Goal: Task Accomplishment & Management: Use online tool/utility

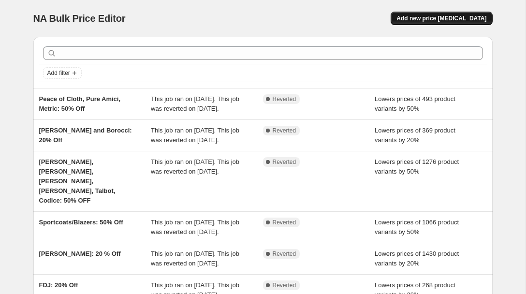
click at [414, 17] on span "Add new price [MEDICAL_DATA]" at bounding box center [441, 18] width 90 height 8
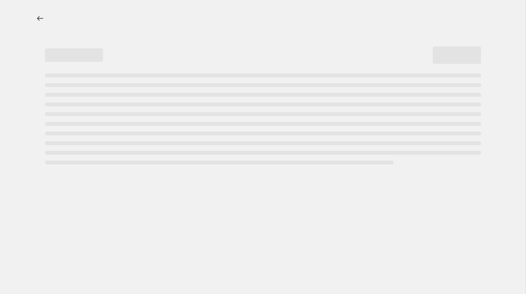
select select "percentage"
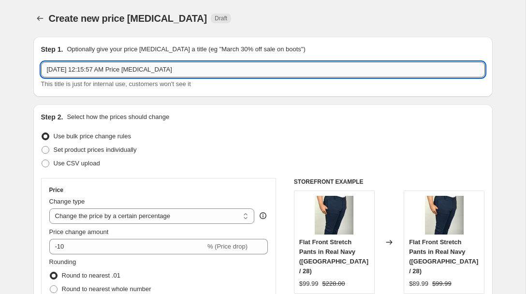
click at [82, 70] on input "Oct 4, 2025, 12:15:57 AM Price change job" at bounding box center [263, 69] width 444 height 15
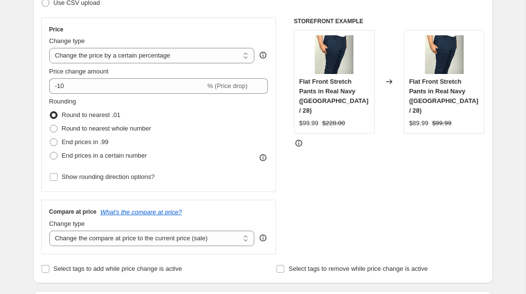
scroll to position [161, 0]
type input "50% Off Women's 10/04"
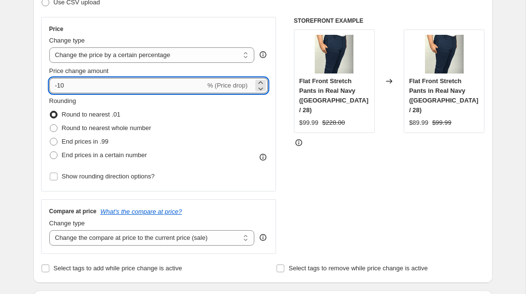
click at [70, 86] on input "-10" at bounding box center [127, 85] width 156 height 15
type input "-1"
type input "-50"
click at [45, 115] on div "Price Change type Change the price to a certain amount Change the price by a ce…" at bounding box center [158, 104] width 235 height 174
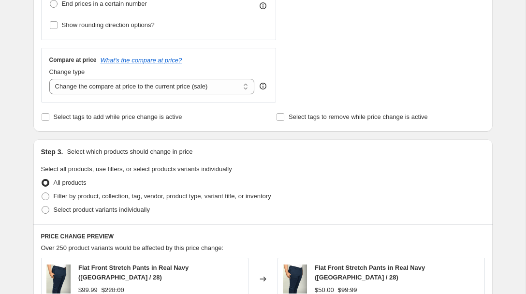
scroll to position [352, 0]
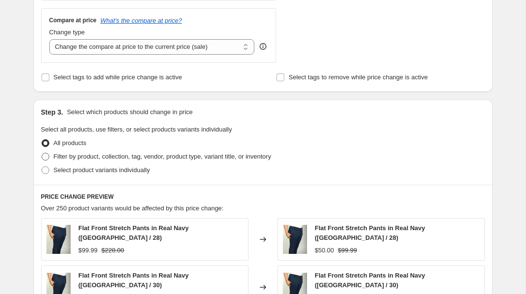
click at [47, 154] on span at bounding box center [46, 157] width 8 height 8
click at [42, 153] on input "Filter by product, collection, tag, vendor, product type, variant title, or inv…" at bounding box center [42, 153] width 0 height 0
radio input "true"
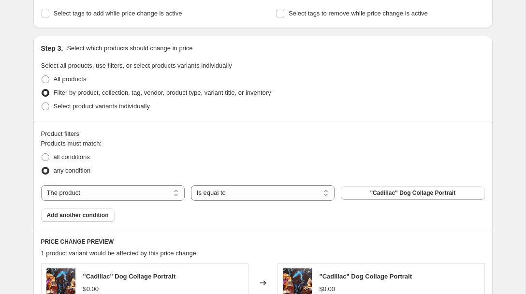
scroll to position [420, 0]
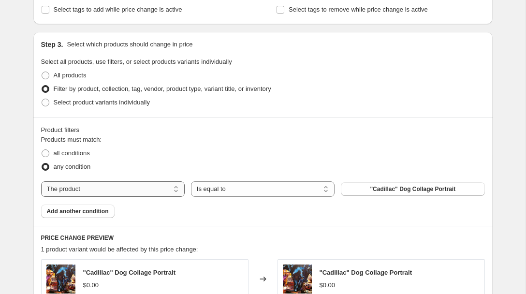
click at [147, 188] on select "The product The product's collection The product's tag The product's vendor The…" at bounding box center [113, 188] width 144 height 15
select select "tag"
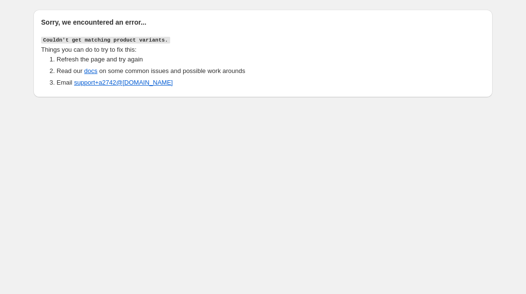
scroll to position [0, 0]
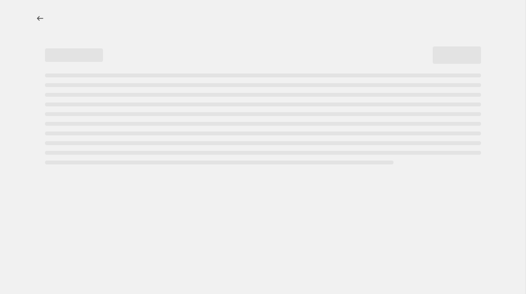
select select "percentage"
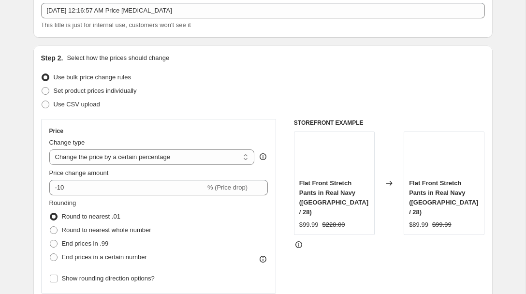
scroll to position [66, 0]
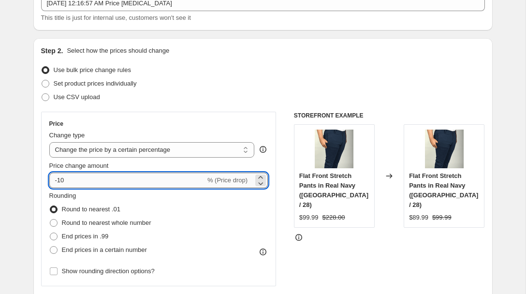
click at [58, 177] on input "-10" at bounding box center [127, 180] width 156 height 15
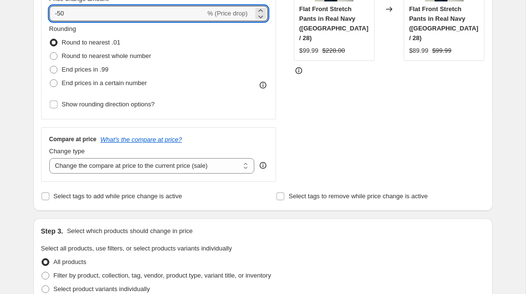
scroll to position [240, 0]
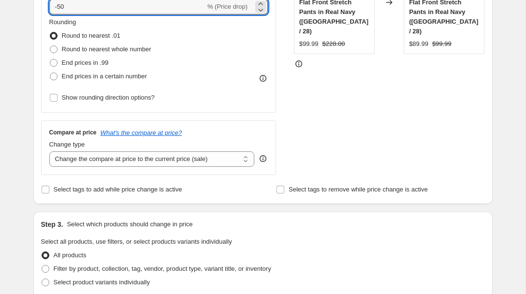
type input "-50"
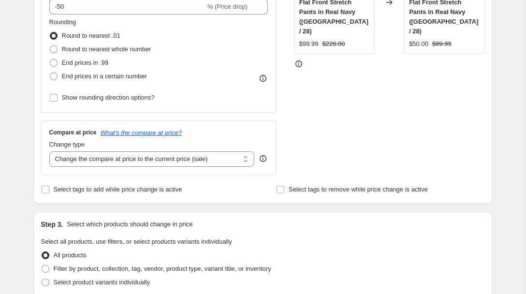
click at [36, 119] on div "Step 2. Select how the prices should change Use bulk price change rules Set pro…" at bounding box center [262, 34] width 459 height 339
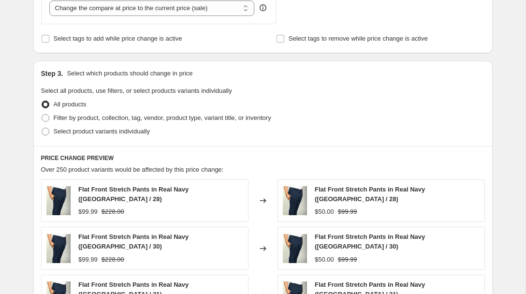
scroll to position [393, 0]
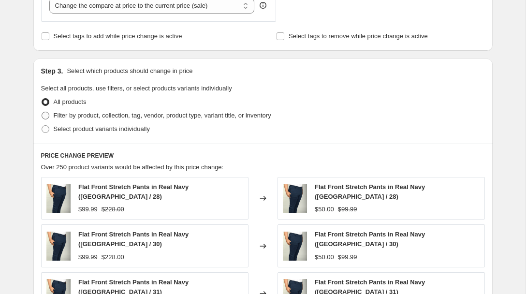
click at [44, 116] on span at bounding box center [46, 116] width 8 height 8
click at [42, 112] on input "Filter by product, collection, tag, vendor, product type, variant title, or inv…" at bounding box center [42, 112] width 0 height 0
radio input "true"
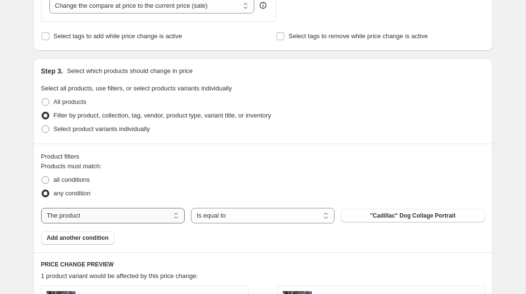
click at [142, 214] on select "The product The product's collection The product's tag The product's vendor The…" at bounding box center [113, 215] width 144 height 15
select select "tag"
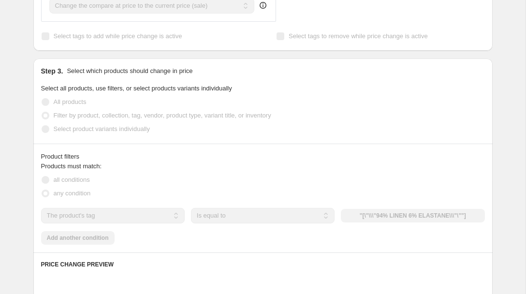
scroll to position [0, 0]
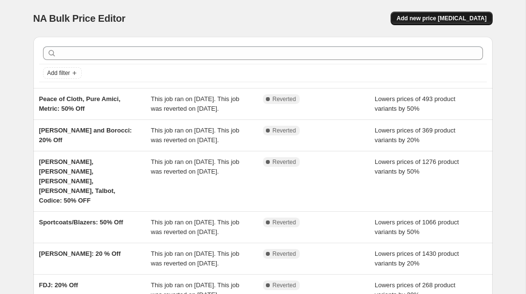
click at [441, 17] on span "Add new price [MEDICAL_DATA]" at bounding box center [441, 18] width 90 height 8
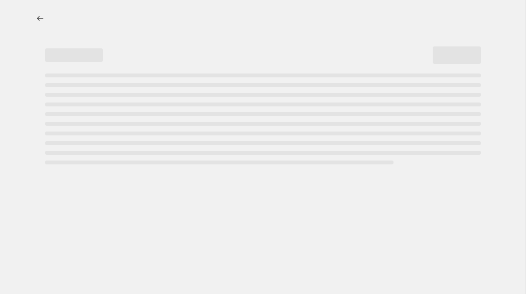
select select "percentage"
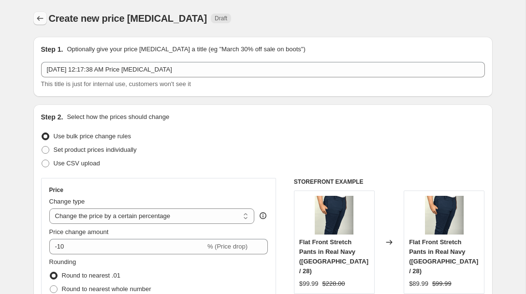
click at [40, 17] on icon "Price change jobs" at bounding box center [40, 19] width 10 height 10
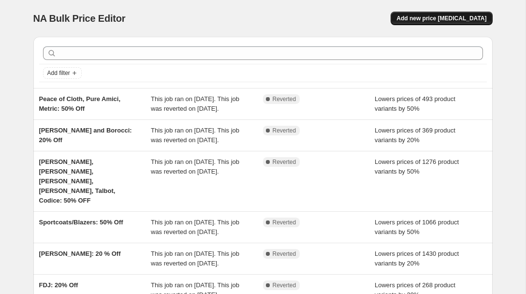
click at [443, 14] on span "Add new price [MEDICAL_DATA]" at bounding box center [441, 18] width 90 height 8
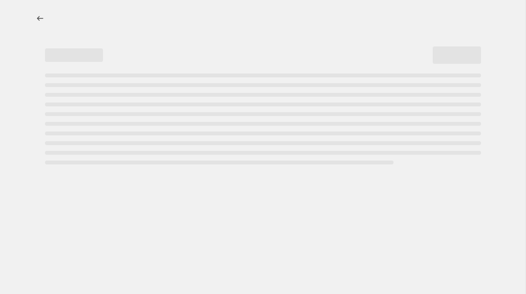
select select "percentage"
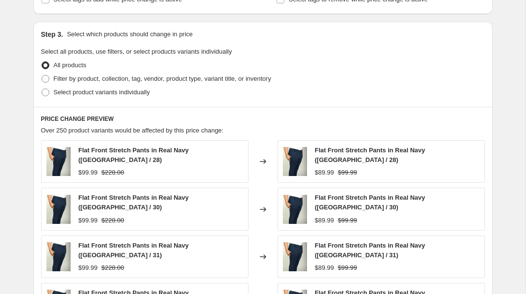
scroll to position [433, 0]
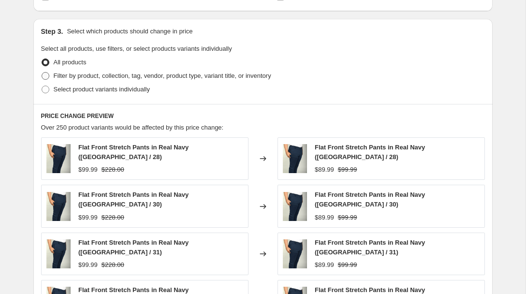
click at [48, 75] on span at bounding box center [46, 76] width 8 height 8
click at [42, 72] on input "Filter by product, collection, tag, vendor, product type, variant title, or inv…" at bounding box center [42, 72] width 0 height 0
radio input "true"
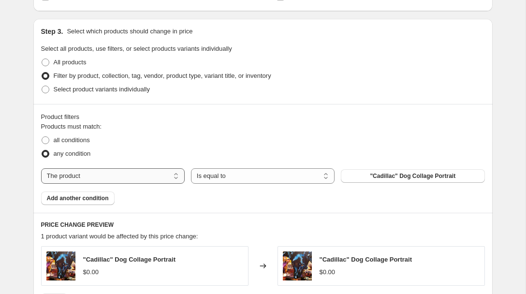
click at [155, 174] on select "The product The product's collection The product's tag The product's vendor The…" at bounding box center [113, 175] width 144 height 15
select select "tag"
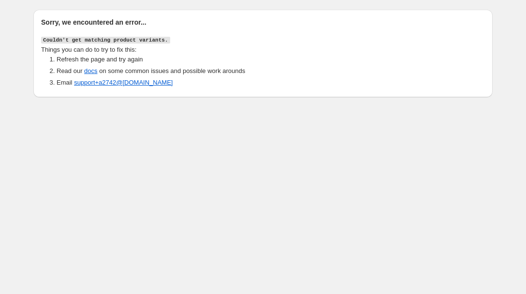
scroll to position [0, 0]
click at [87, 72] on link "docs" at bounding box center [90, 70] width 13 height 7
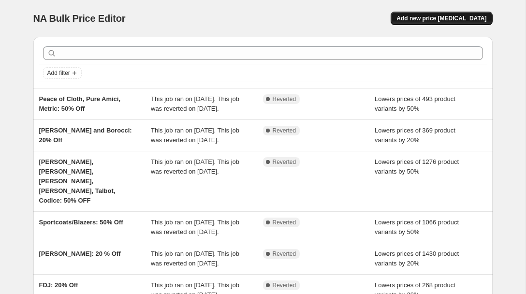
click at [460, 17] on span "Add new price [MEDICAL_DATA]" at bounding box center [441, 18] width 90 height 8
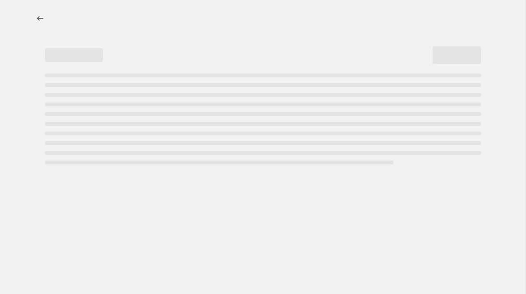
select select "percentage"
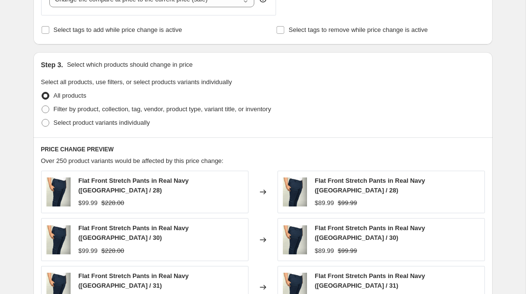
scroll to position [405, 0]
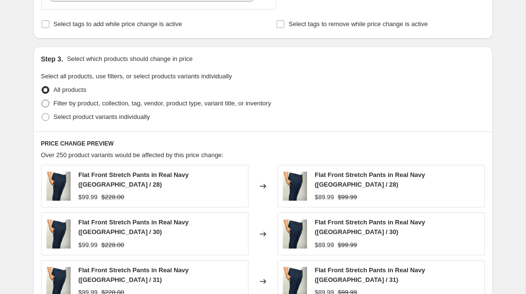
click at [44, 102] on span at bounding box center [46, 104] width 8 height 8
click at [42, 100] on input "Filter by product, collection, tag, vendor, product type, variant title, or inv…" at bounding box center [42, 100] width 0 height 0
radio input "true"
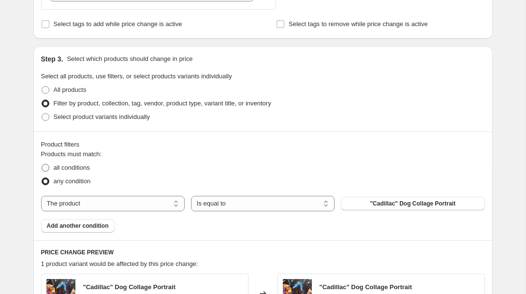
click at [43, 166] on span at bounding box center [46, 168] width 8 height 8
click at [42, 164] on input "all conditions" at bounding box center [42, 164] width 0 height 0
radio input "true"
click at [106, 203] on select "The product The product's collection The product's tag The product's vendor The…" at bounding box center [113, 203] width 144 height 15
select select "tag"
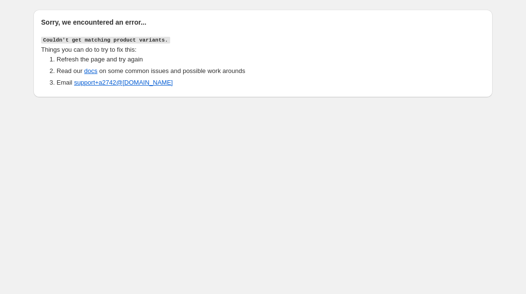
scroll to position [0, 0]
click at [93, 71] on link "docs" at bounding box center [90, 70] width 13 height 7
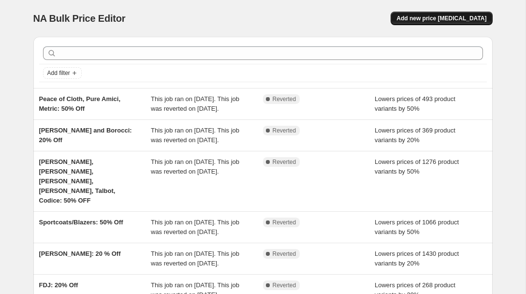
click at [451, 15] on span "Add new price [MEDICAL_DATA]" at bounding box center [441, 18] width 90 height 8
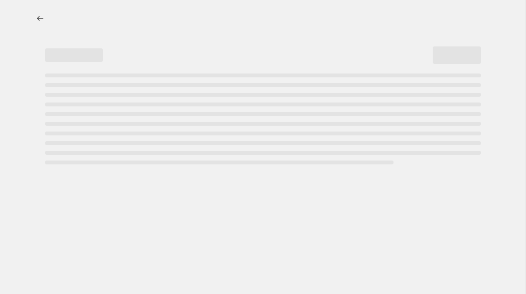
select select "percentage"
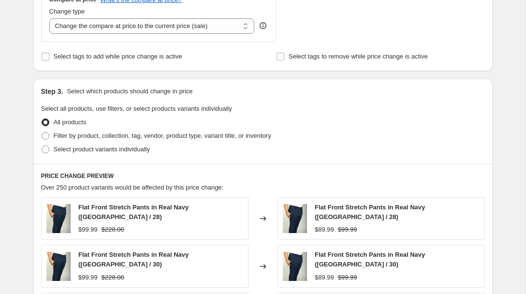
scroll to position [434, 0]
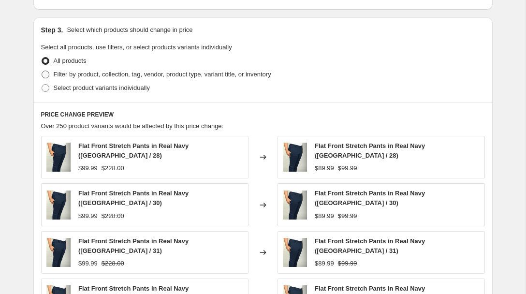
click at [45, 75] on span at bounding box center [46, 75] width 8 height 8
click at [42, 71] on input "Filter by product, collection, tag, vendor, product type, variant title, or inv…" at bounding box center [42, 71] width 0 height 0
radio input "true"
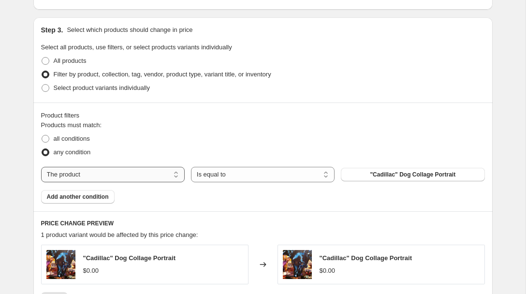
click at [78, 176] on select "The product The product's collection The product's tag The product's vendor The…" at bounding box center [113, 174] width 144 height 15
select select "collection"
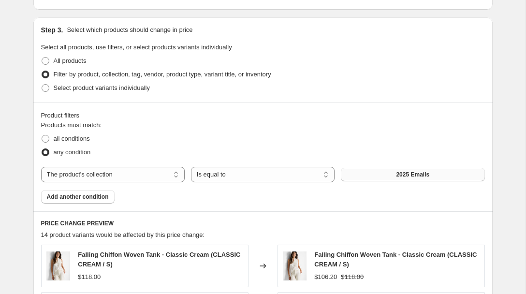
click at [388, 174] on button "2025 Emails" at bounding box center [413, 175] width 144 height 14
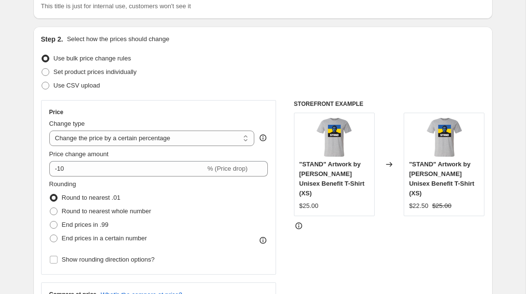
scroll to position [0, 0]
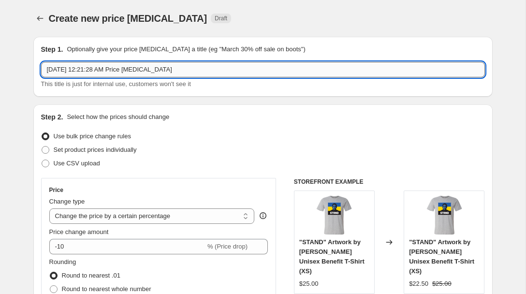
click at [171, 70] on input "Oct 4, 2025, 12:21:28 AM Price change job" at bounding box center [263, 69] width 444 height 15
type input "50% Off Select Womens ([DATE])"
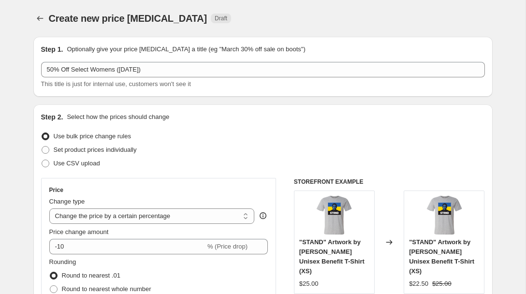
click at [200, 157] on div "Use CSV upload" at bounding box center [263, 164] width 444 height 14
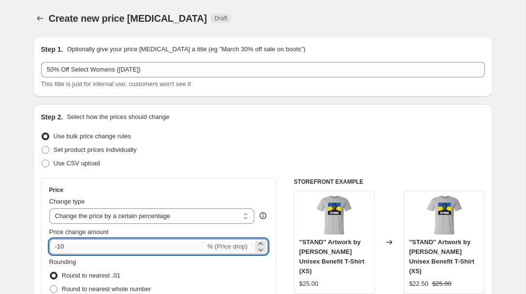
click at [73, 250] on input "-10" at bounding box center [127, 246] width 156 height 15
type input "-1"
type input "-50"
click at [238, 142] on div "Use bulk price change rules" at bounding box center [263, 137] width 444 height 14
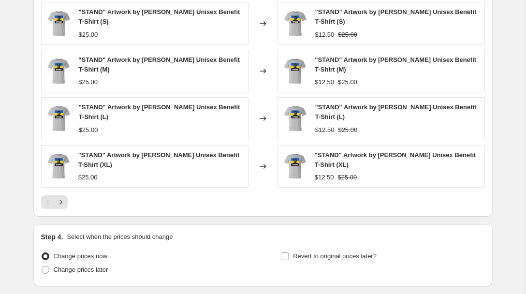
scroll to position [797, 0]
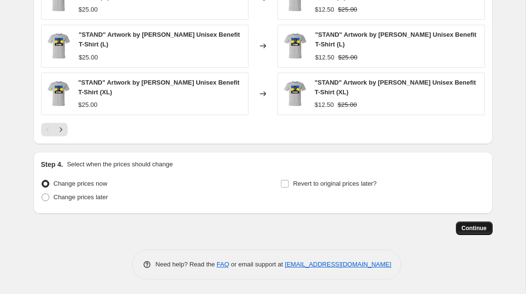
click at [481, 229] on span "Continue" at bounding box center [474, 228] width 25 height 8
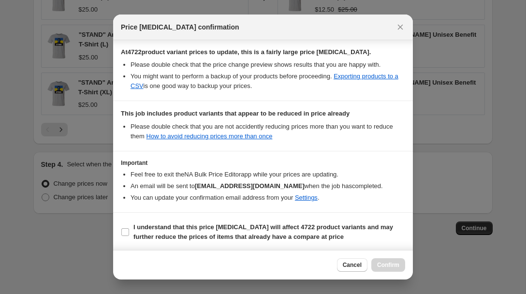
scroll to position [166, 0]
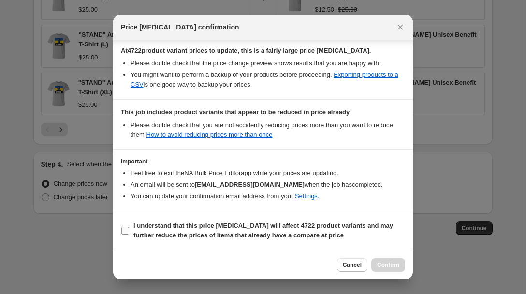
click at [128, 229] on input "I understand that this price change job will affect 4722 product variants and m…" at bounding box center [125, 231] width 8 height 8
checkbox input "true"
click at [389, 263] on span "Confirm" at bounding box center [388, 265] width 22 height 8
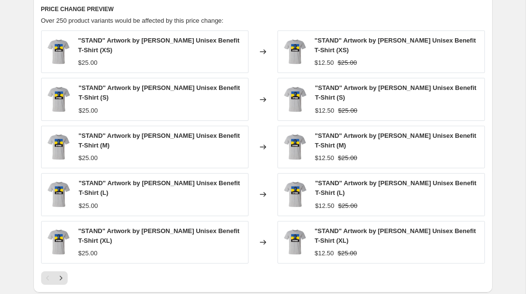
scroll to position [845, 0]
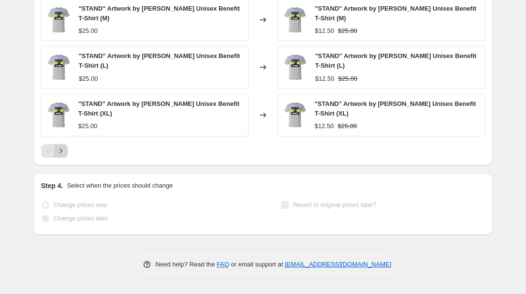
click at [61, 152] on icon "Next" at bounding box center [61, 151] width 10 height 10
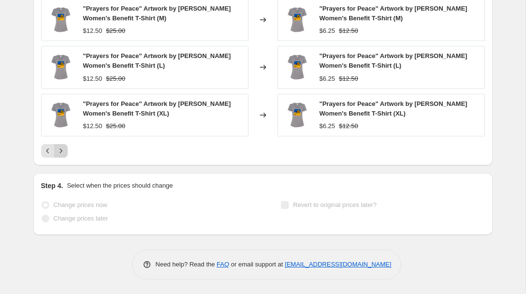
click at [61, 152] on icon "Next" at bounding box center [61, 151] width 10 height 10
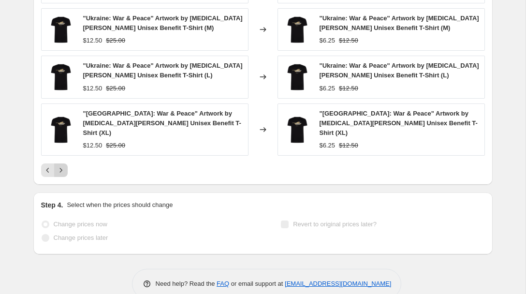
click at [61, 165] on icon "Next" at bounding box center [61, 170] width 10 height 10
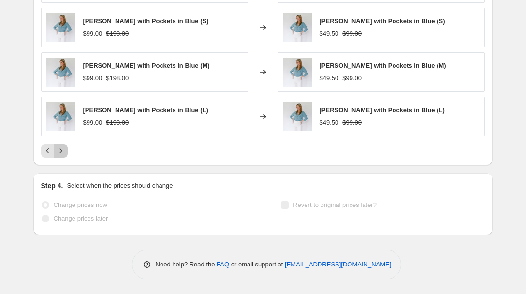
click at [61, 152] on icon "Next" at bounding box center [61, 151] width 10 height 10
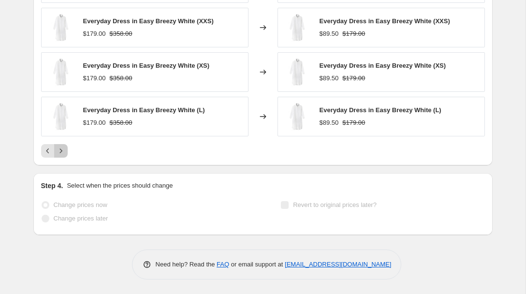
click at [61, 152] on icon "Next" at bounding box center [61, 151] width 10 height 10
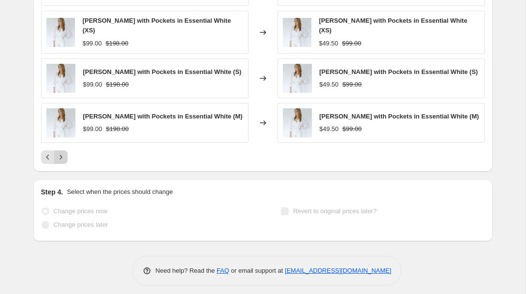
click at [61, 152] on icon "Next" at bounding box center [61, 157] width 10 height 10
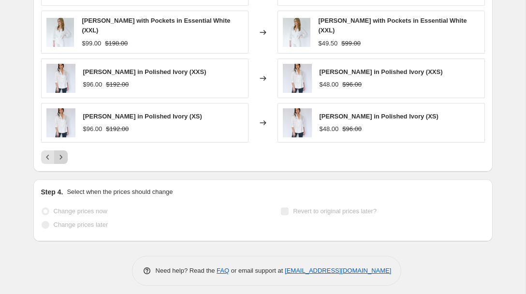
click at [61, 152] on icon "Next" at bounding box center [61, 157] width 10 height 10
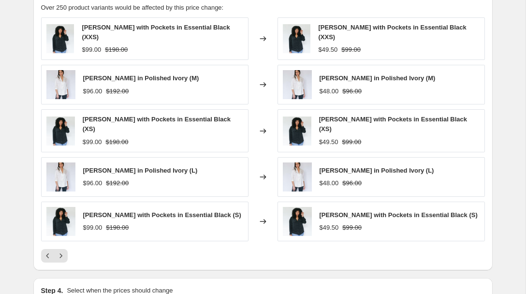
scroll to position [731, 0]
click at [58, 250] on icon "Next" at bounding box center [61, 255] width 10 height 10
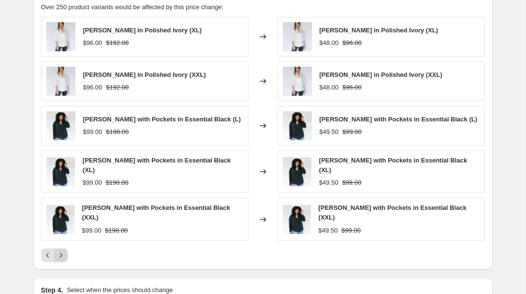
click at [58, 250] on icon "Next" at bounding box center [61, 255] width 10 height 10
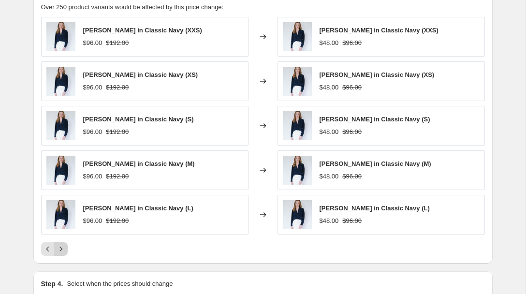
click at [58, 249] on icon "Next" at bounding box center [61, 249] width 10 height 10
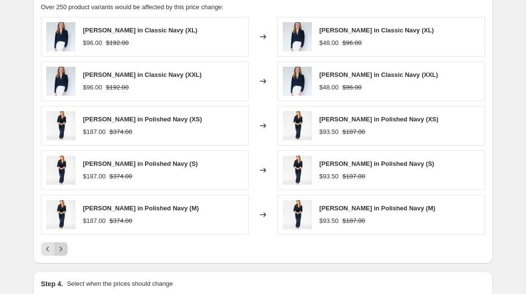
click at [58, 249] on icon "Next" at bounding box center [61, 249] width 10 height 10
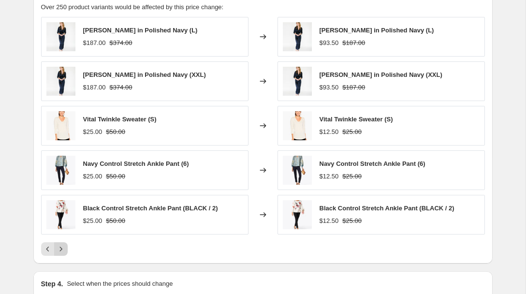
click at [58, 249] on icon "Next" at bounding box center [61, 249] width 10 height 10
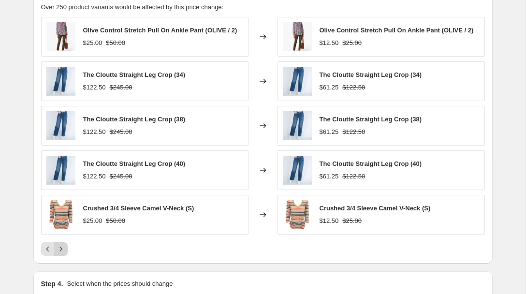
click at [58, 249] on icon "Next" at bounding box center [61, 249] width 10 height 10
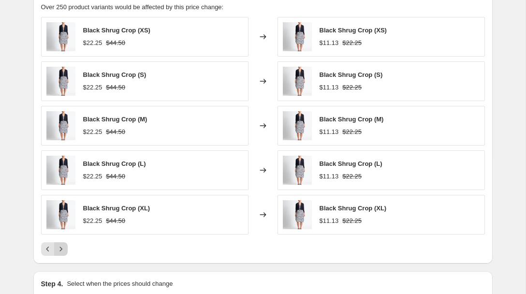
click at [58, 249] on icon "Next" at bounding box center [61, 249] width 10 height 10
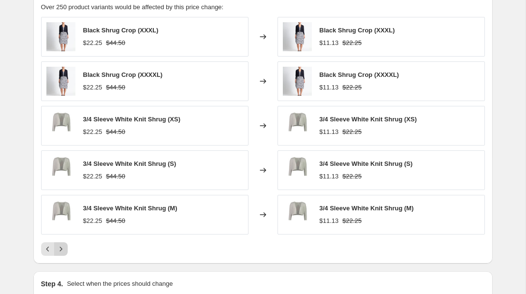
click at [58, 249] on icon "Next" at bounding box center [61, 249] width 10 height 10
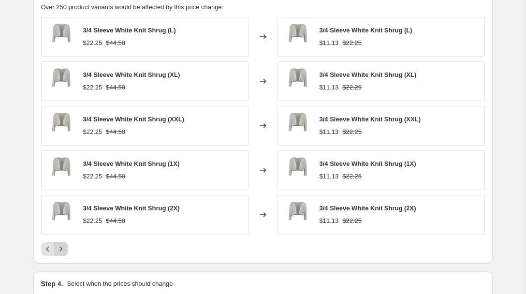
click at [58, 249] on icon "Next" at bounding box center [61, 249] width 10 height 10
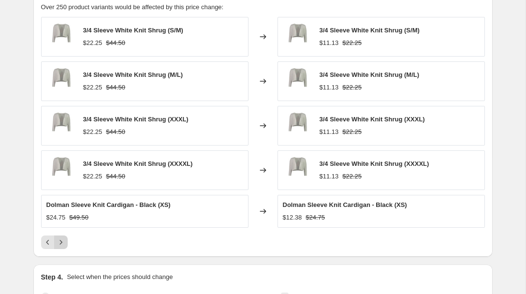
click at [58, 249] on div "PRICE CHANGE PREVIEW Over 250 product variants would be affected by this price …" at bounding box center [262, 121] width 459 height 274
click at [58, 244] on icon "Next" at bounding box center [61, 242] width 10 height 10
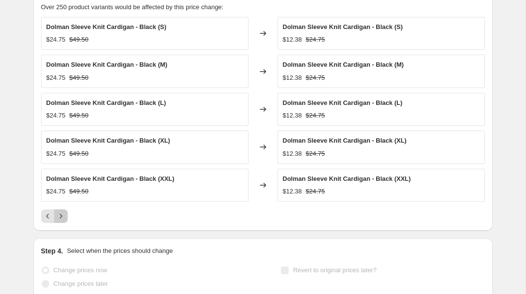
click at [60, 220] on icon "Next" at bounding box center [61, 216] width 10 height 10
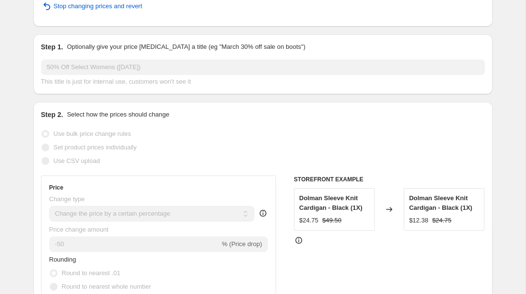
scroll to position [0, 0]
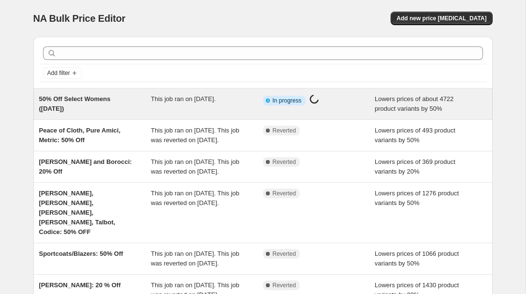
click at [117, 100] on div "50% Off Select Womens ([DATE])" at bounding box center [95, 103] width 112 height 19
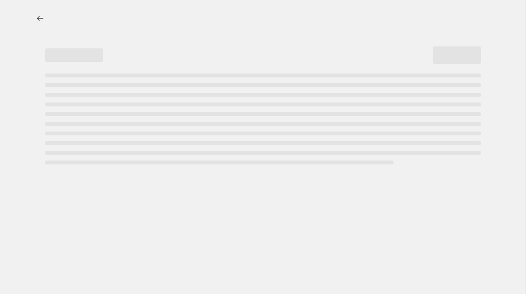
select select "percentage"
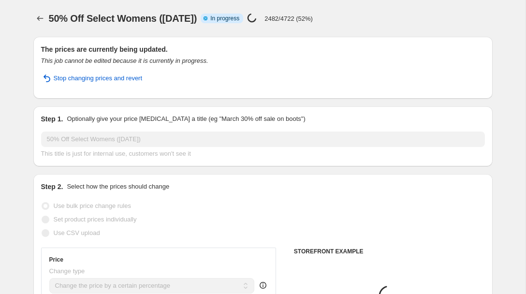
select select "collection"
select select "percentage"
select select "collection"
